Goal: Transaction & Acquisition: Purchase product/service

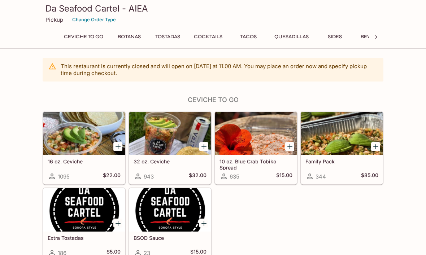
click at [242, 143] on div at bounding box center [256, 133] width 82 height 43
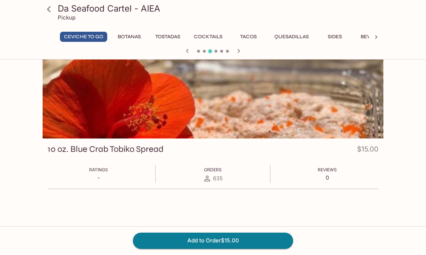
scroll to position [17, 0]
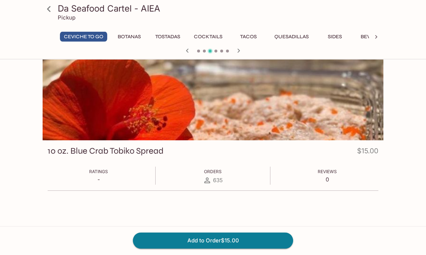
click at [84, 220] on div "10 oz. Blue Crab Tobiko Spread $15.00 Ratings - Orders 635 Reviews 0" at bounding box center [213, 134] width 341 height 178
click at [46, 8] on icon at bounding box center [49, 9] width 13 height 13
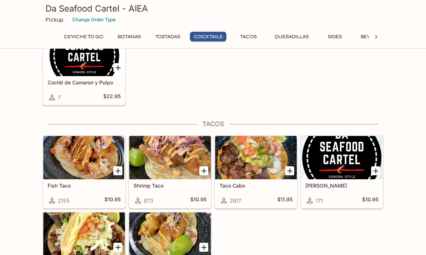
scroll to position [699, 0]
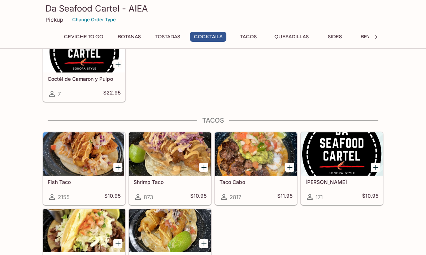
click at [257, 32] on button "Tacos" at bounding box center [248, 37] width 33 height 10
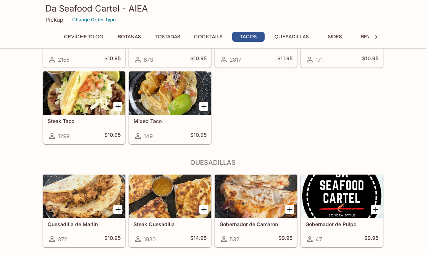
scroll to position [840, 0]
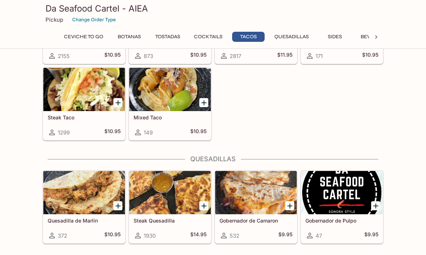
click at [80, 201] on div at bounding box center [84, 192] width 82 height 43
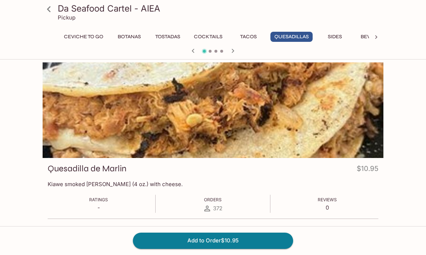
click at [41, 16] on div at bounding box center [49, 9] width 18 height 18
click at [46, 10] on icon at bounding box center [49, 9] width 13 height 13
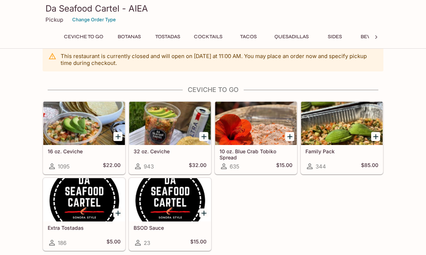
scroll to position [9, 0]
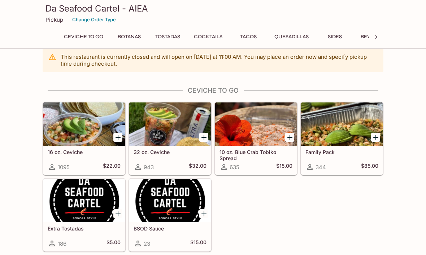
click at [254, 145] on div at bounding box center [256, 124] width 82 height 43
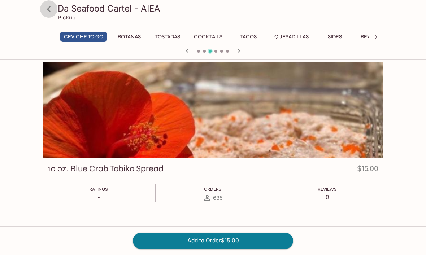
click at [47, 9] on icon at bounding box center [49, 9] width 13 height 13
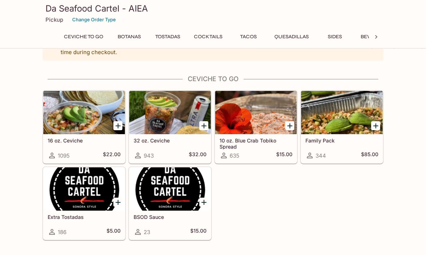
scroll to position [21, 0]
click at [257, 146] on h5 "10 oz. Blue Crab Tobiko Spread" at bounding box center [256, 144] width 73 height 12
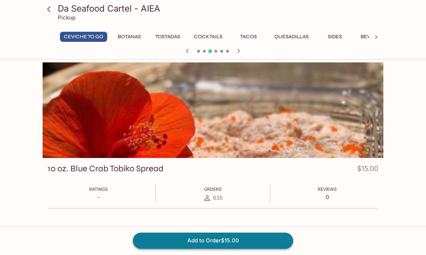
click at [263, 249] on button "Add to Order $15.00" at bounding box center [213, 241] width 160 height 16
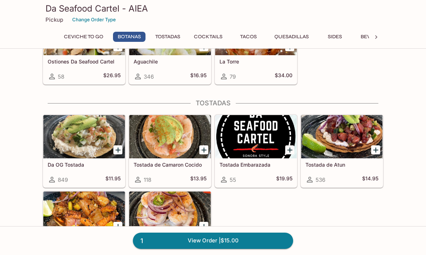
scroll to position [356, 0]
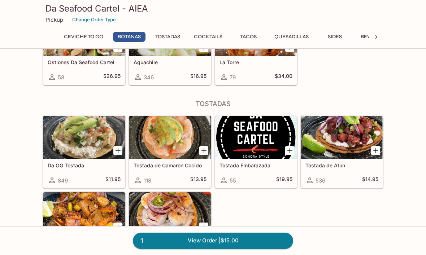
click at [145, 142] on div at bounding box center [170, 137] width 82 height 43
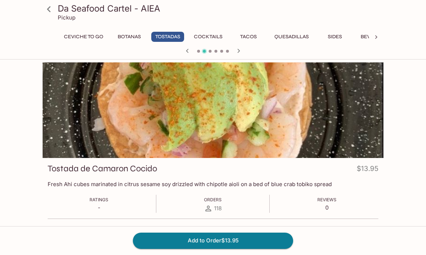
click at [50, 17] on link at bounding box center [49, 9] width 18 height 18
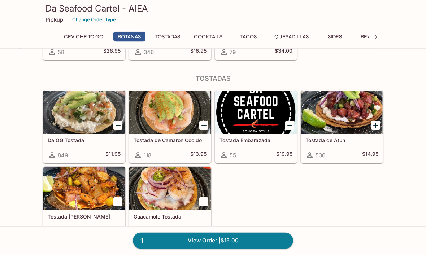
scroll to position [381, 0]
click at [151, 137] on div "Tostada de Camaron Cocido 118 $13.95" at bounding box center [170, 148] width 82 height 29
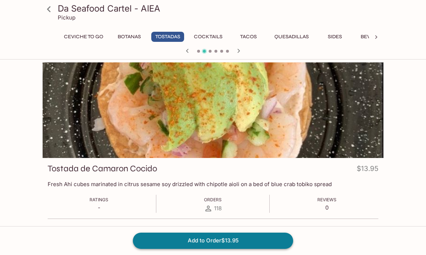
click at [140, 249] on button "Add to Order $13.95" at bounding box center [213, 241] width 160 height 16
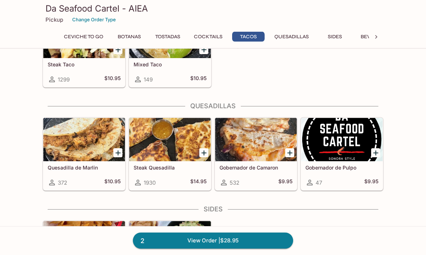
scroll to position [894, 0]
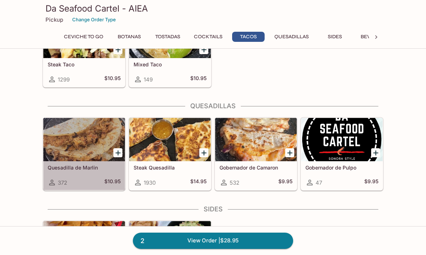
click at [55, 164] on div "Quesadilla de Marlin 372 $10.95" at bounding box center [84, 176] width 82 height 29
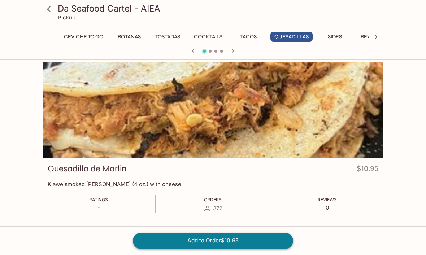
click at [142, 240] on button "Add to Order $10.95" at bounding box center [213, 241] width 160 height 16
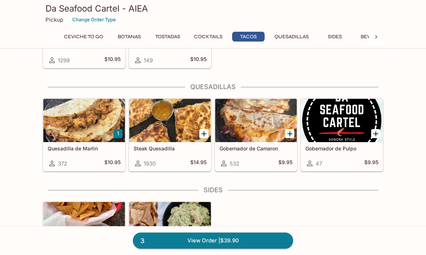
scroll to position [915, 0]
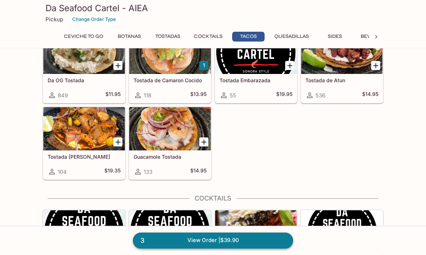
click at [141, 249] on link "3 View Order | $39.90" at bounding box center [213, 241] width 160 height 16
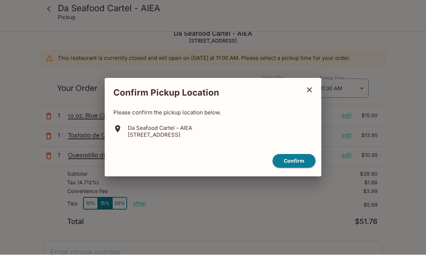
scroll to position [9, 0]
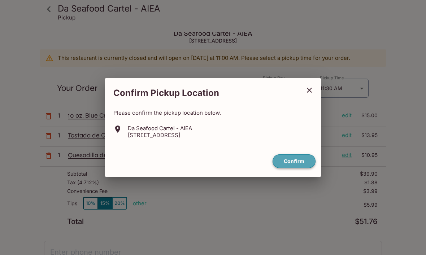
click at [292, 169] on button "Confirm" at bounding box center [294, 162] width 43 height 14
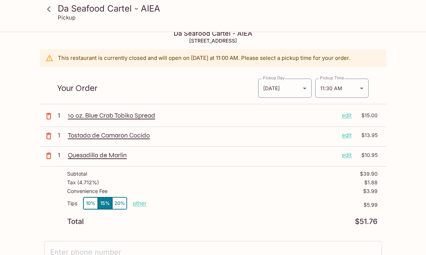
click at [88, 203] on button "10%" at bounding box center [90, 204] width 14 height 12
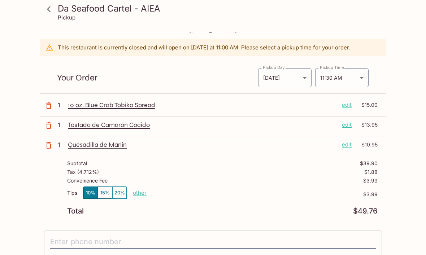
scroll to position [22, 0]
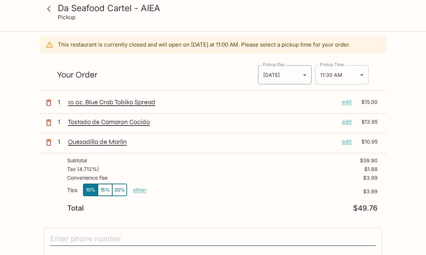
click at [296, 68] on body "Da Seafood Cartel - AIEA Pickup Da Seafood Cartel - AIEA 98-[STREET_ADDRESS] Th…" at bounding box center [213, 138] width 426 height 255
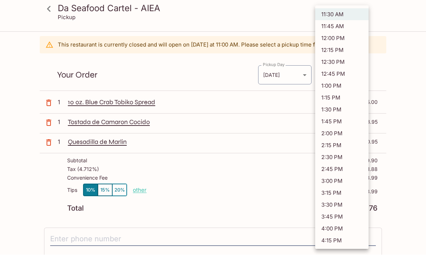
scroll to position [22, 0]
click at [296, 177] on li "3:00 PM" at bounding box center [341, 182] width 53 height 12
type input "[DATE]T01:00:00.000000Z"
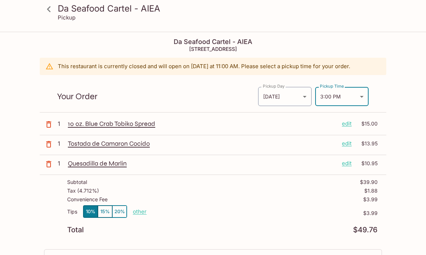
scroll to position [0, 0]
click at [47, 8] on icon at bounding box center [49, 9] width 13 height 13
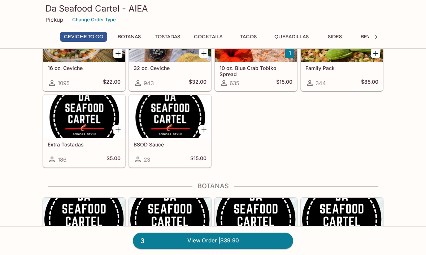
scroll to position [93, 0]
click at [114, 132] on icon "Add Extra Tostadas" at bounding box center [118, 130] width 9 height 9
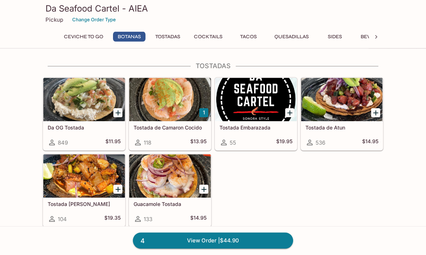
scroll to position [394, 0]
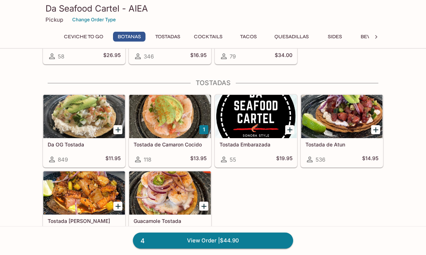
click at [203, 127] on button "1" at bounding box center [203, 130] width 9 height 9
click at [162, 249] on link "5 View Order | $58.85" at bounding box center [213, 241] width 160 height 16
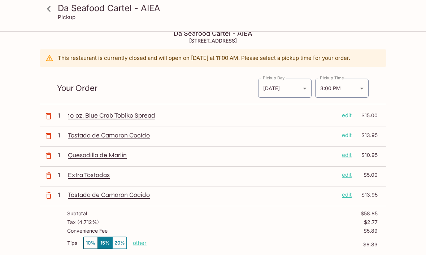
scroll to position [9, 0]
click at [48, 134] on icon "button" at bounding box center [48, 136] width 5 height 7
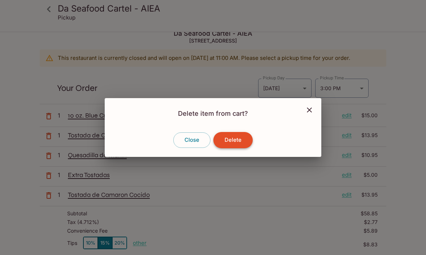
click at [231, 146] on button "Delete" at bounding box center [233, 140] width 39 height 16
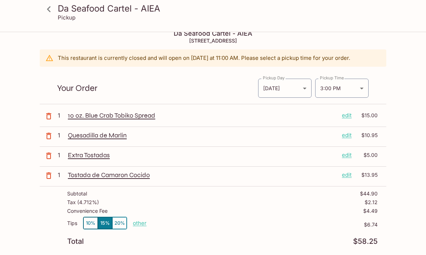
click at [48, 175] on icon "button" at bounding box center [48, 176] width 9 height 9
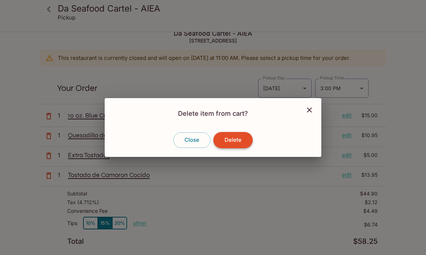
click at [227, 147] on button "Delete" at bounding box center [233, 140] width 39 height 16
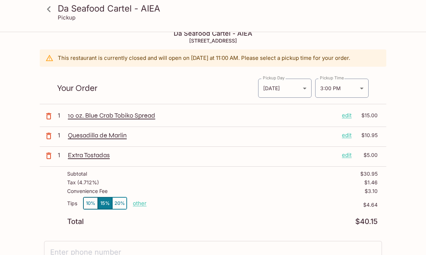
click at [88, 201] on button "10%" at bounding box center [90, 204] width 14 height 12
click at [47, 8] on icon at bounding box center [49, 9] width 13 height 13
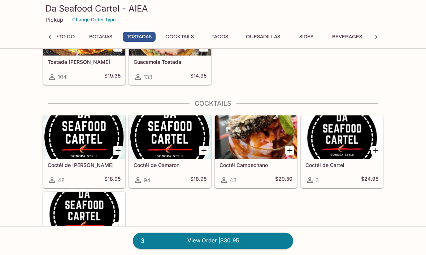
scroll to position [535, 0]
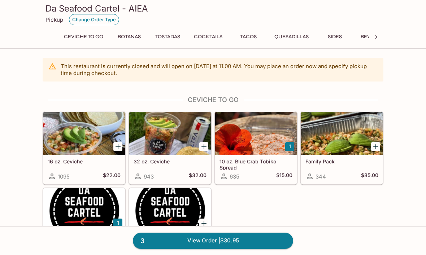
click at [103, 20] on button "Change Order Type" at bounding box center [94, 19] width 50 height 11
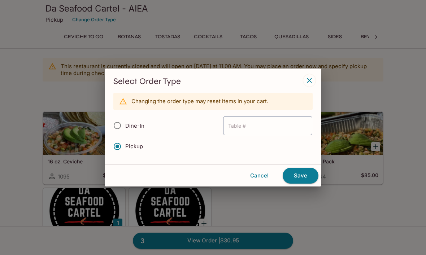
click at [134, 127] on span "Dine-In" at bounding box center [134, 125] width 19 height 7
click at [125, 127] on input "Dine-In" at bounding box center [117, 125] width 15 height 15
radio input "true"
click at [311, 81] on icon "button" at bounding box center [309, 80] width 9 height 9
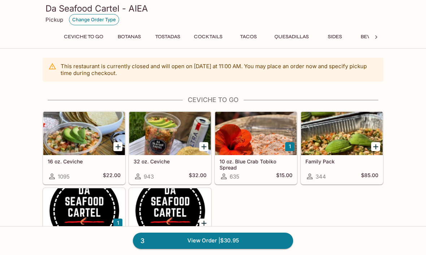
click at [85, 18] on button "Change Order Type" at bounding box center [94, 19] width 50 height 11
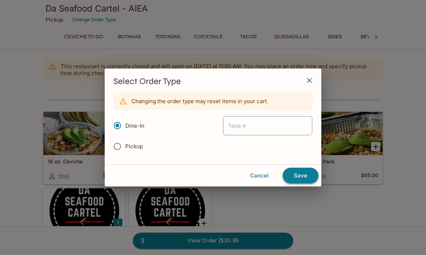
click at [300, 179] on button "Save" at bounding box center [301, 176] width 36 height 16
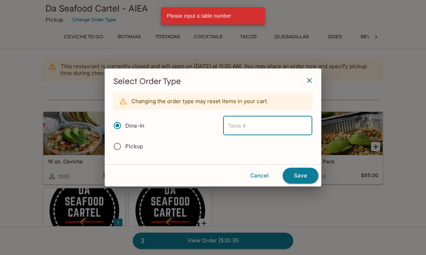
click at [43, 95] on div "Select Order Type Changing the order type may reset items in your cart. Dine-In…" at bounding box center [213, 127] width 426 height 255
